Goal: Complete application form

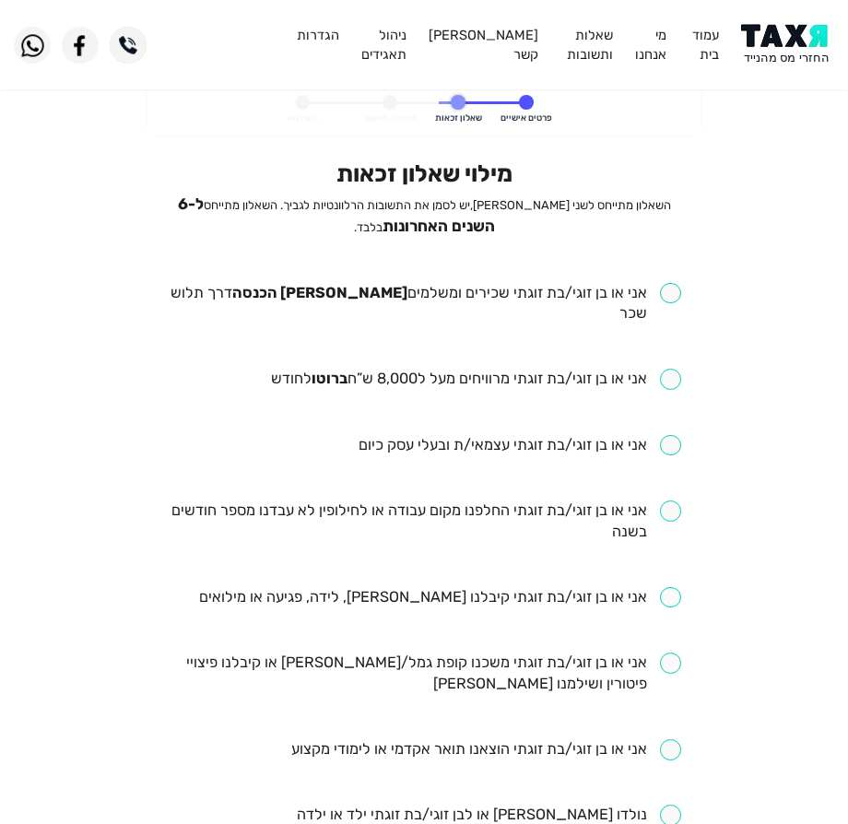
click at [464, 296] on input "checkbox" at bounding box center [424, 304] width 513 height 42
checkbox input "true"
click at [376, 369] on input "checkbox" at bounding box center [476, 379] width 410 height 21
checkbox input "true"
click at [370, 500] on input "checkbox" at bounding box center [424, 521] width 513 height 42
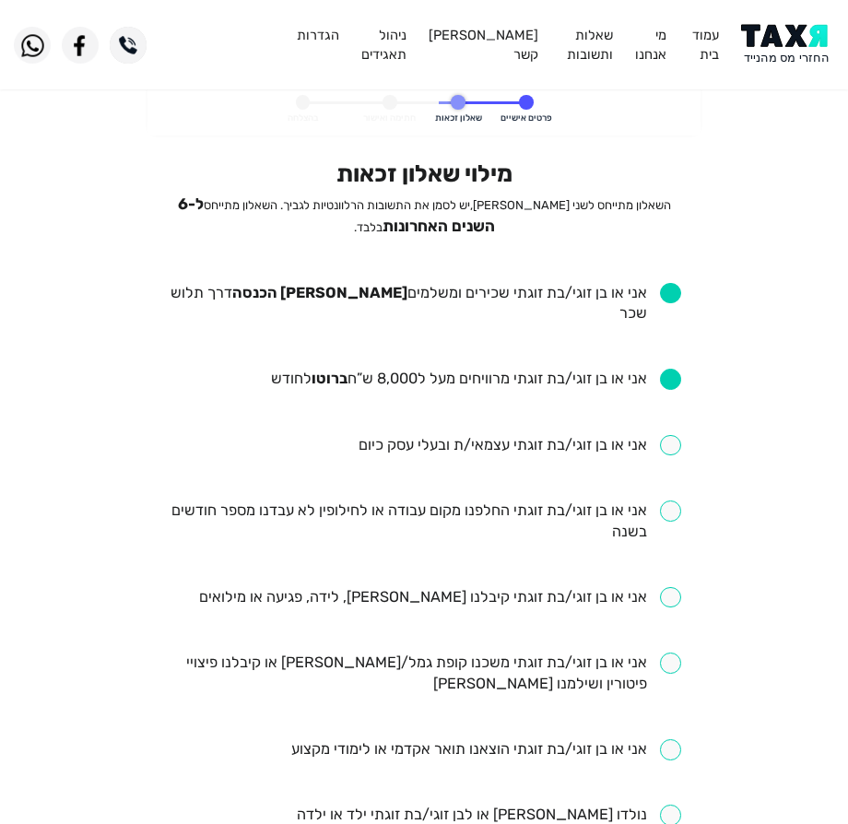
checkbox input "true"
click at [453, 587] on input "checkbox" at bounding box center [440, 597] width 482 height 21
checkbox input "true"
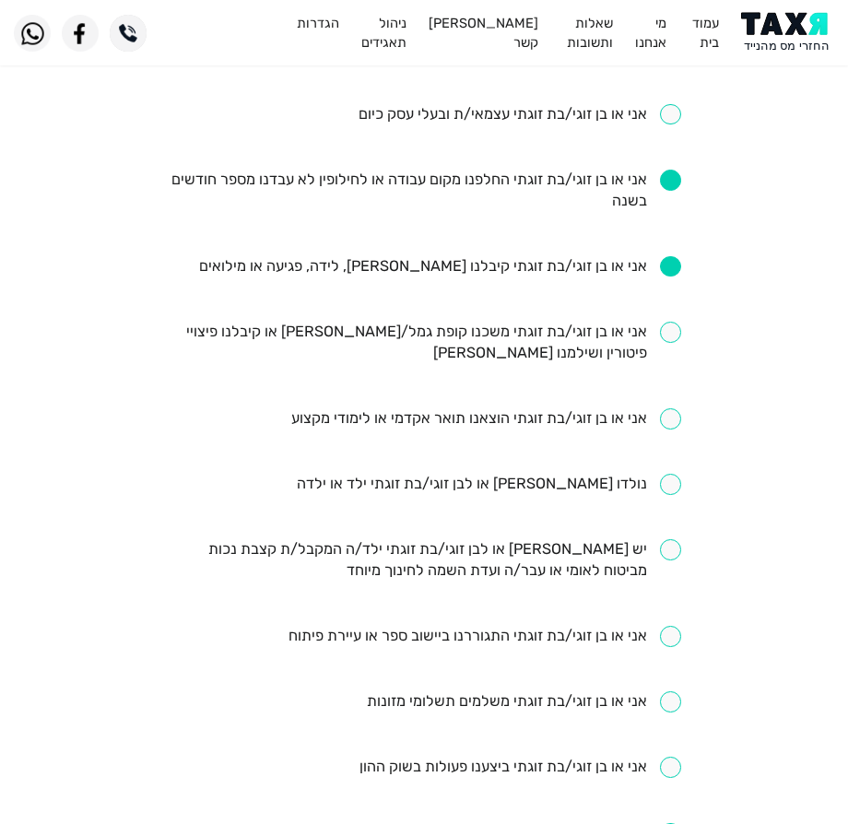
scroll to position [277, 0]
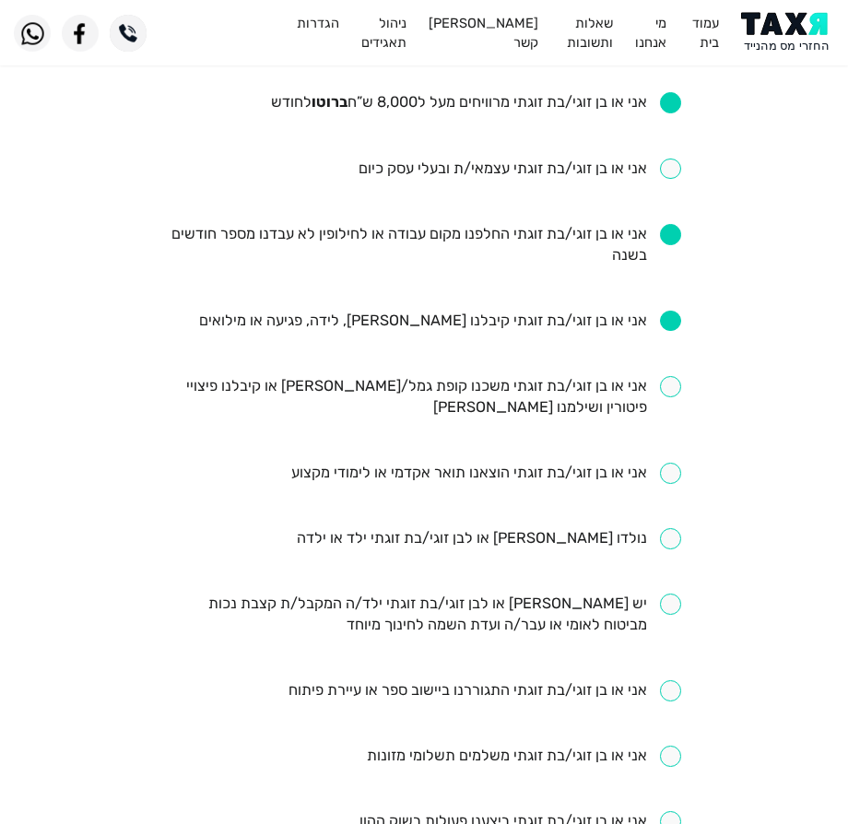
click at [532, 528] on input "checkbox" at bounding box center [489, 538] width 384 height 21
checkbox input "true"
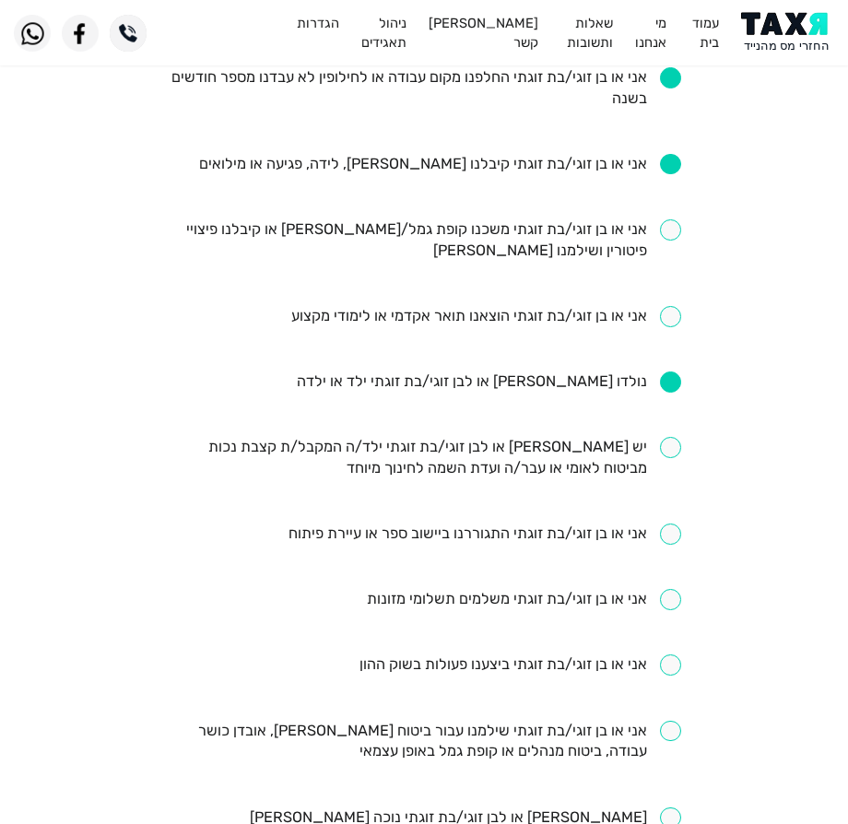
scroll to position [461, 0]
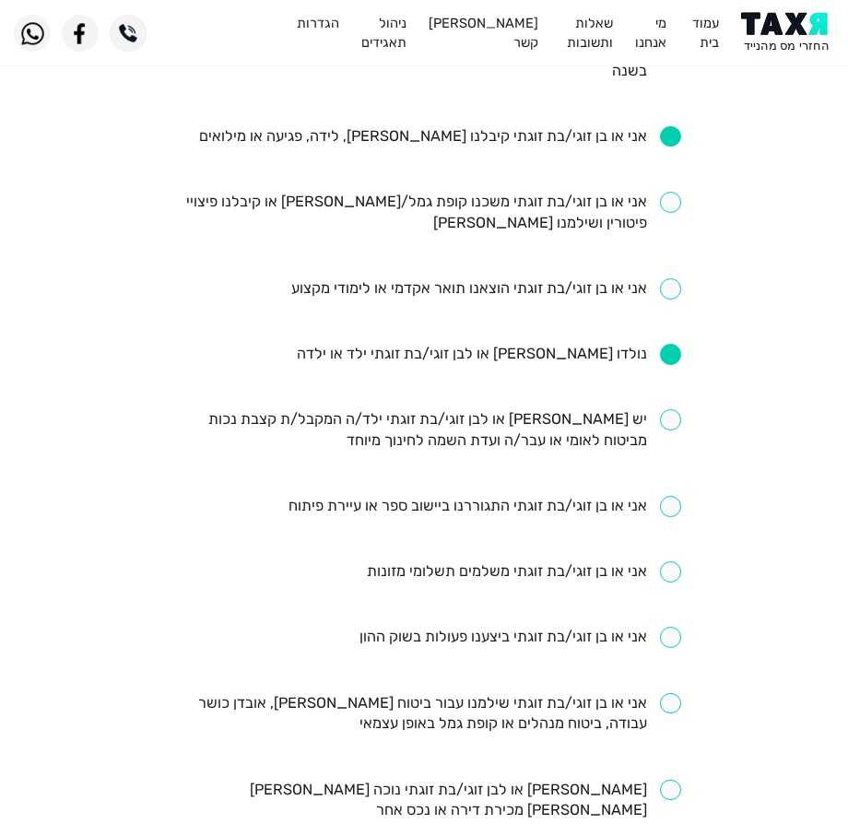
click at [433, 627] on input "checkbox" at bounding box center [520, 637] width 322 height 21
checkbox input "true"
click at [475, 696] on input "checkbox" at bounding box center [424, 714] width 513 height 42
checkbox input "true"
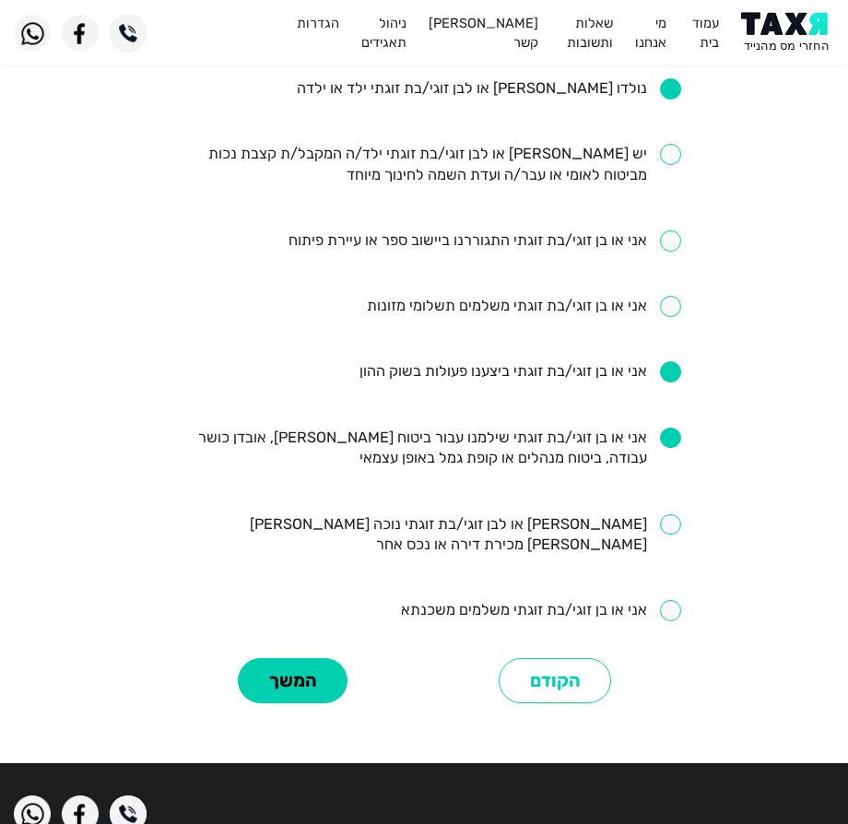
scroll to position [737, 0]
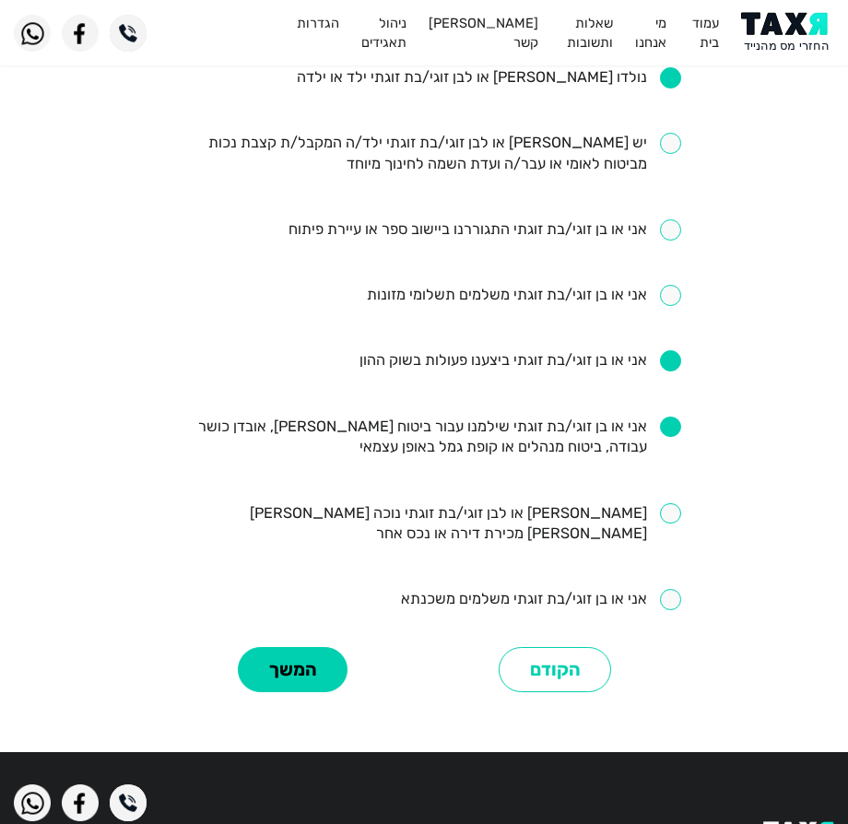
click at [499, 571] on div "מילוי שאלון זכאות השאלון מתייחס לשני [PERSON_NAME], יש לסמן את התשובות הרלוונטי…" at bounding box center [424, 60] width 541 height 1276
click at [500, 589] on input "checkbox" at bounding box center [541, 599] width 280 height 21
click at [488, 589] on input "checkbox" at bounding box center [541, 599] width 280 height 21
checkbox input "true"
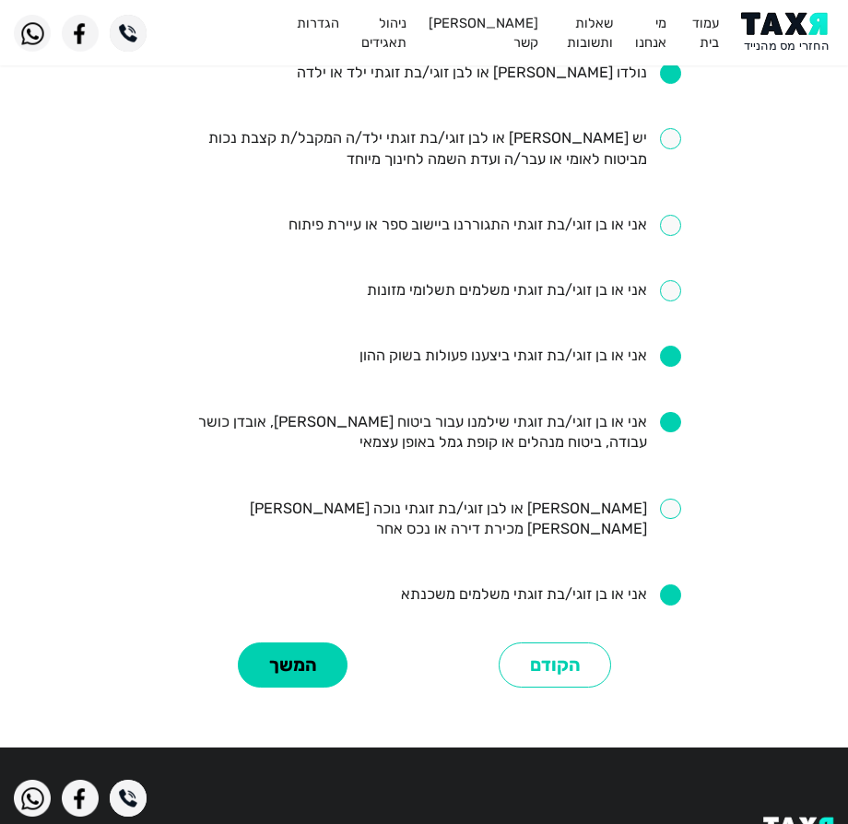
scroll to position [759, 0]
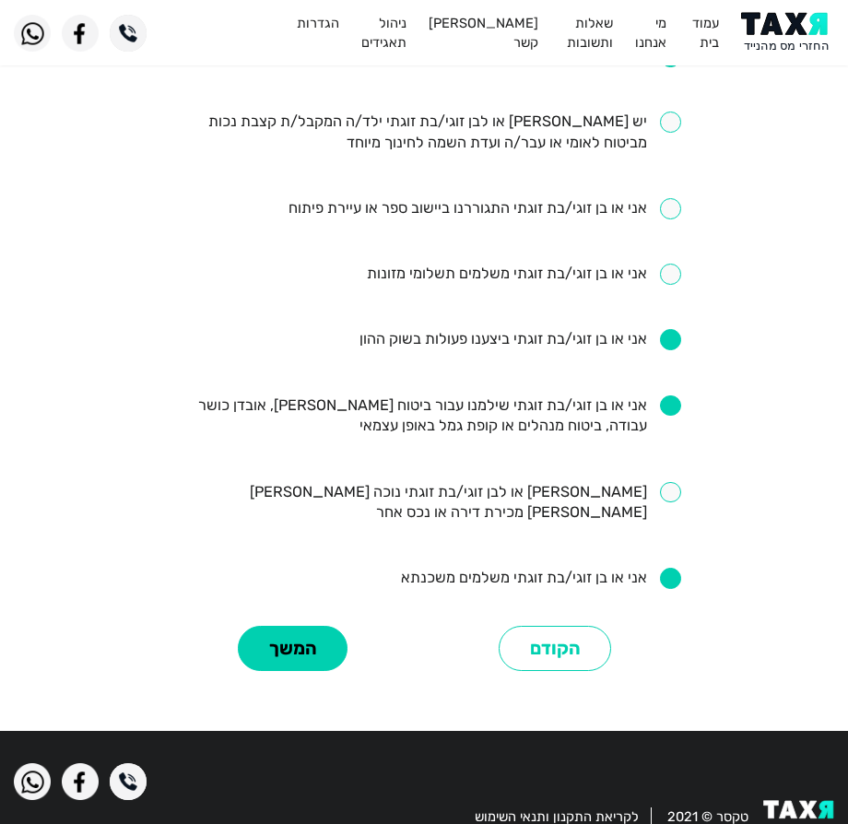
click at [413, 482] on input "checkbox" at bounding box center [424, 503] width 513 height 42
checkbox input "true"
click at [284, 626] on button "המשך" at bounding box center [293, 648] width 110 height 45
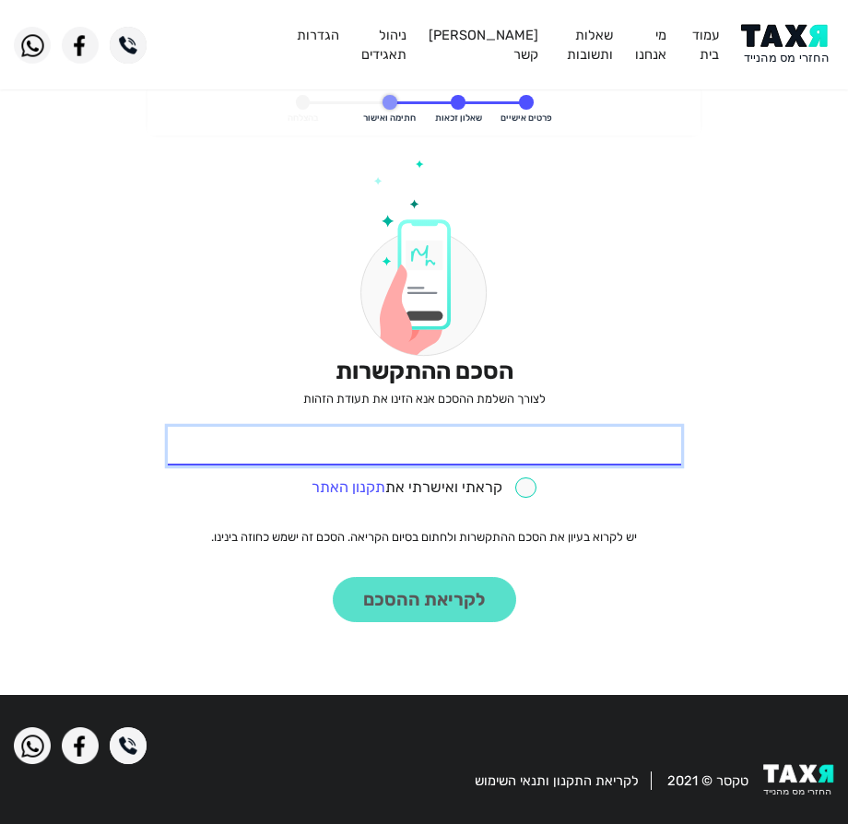
click at [312, 434] on input "* תעודת זהות" at bounding box center [424, 446] width 513 height 39
click at [393, 441] on input "* תעודת זהות" at bounding box center [424, 446] width 513 height 39
type input "208394171"
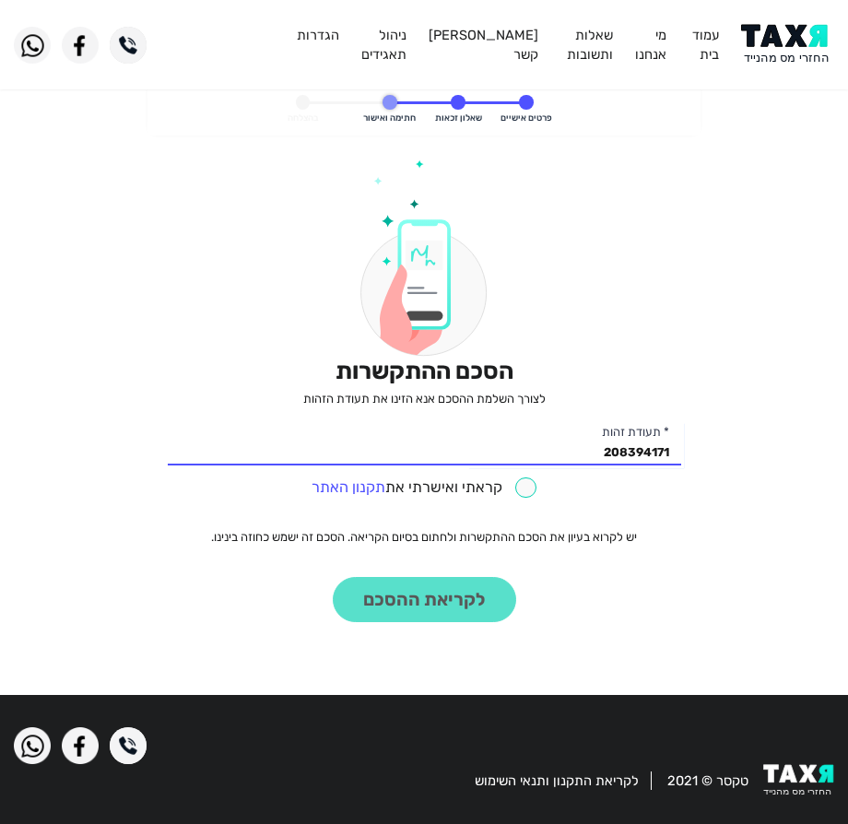
click at [497, 493] on input "checkbox" at bounding box center [424, 487] width 225 height 21
checkbox input "true"
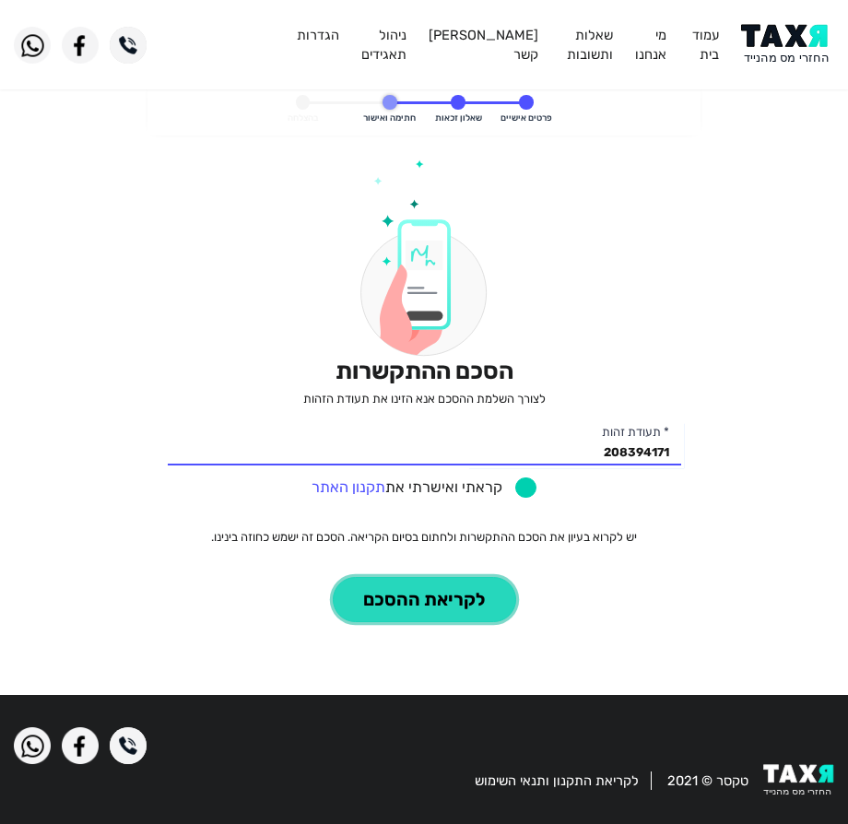
click at [463, 606] on button "לקריאת ההסכם" at bounding box center [424, 599] width 183 height 45
